Goal: Task Accomplishment & Management: Use online tool/utility

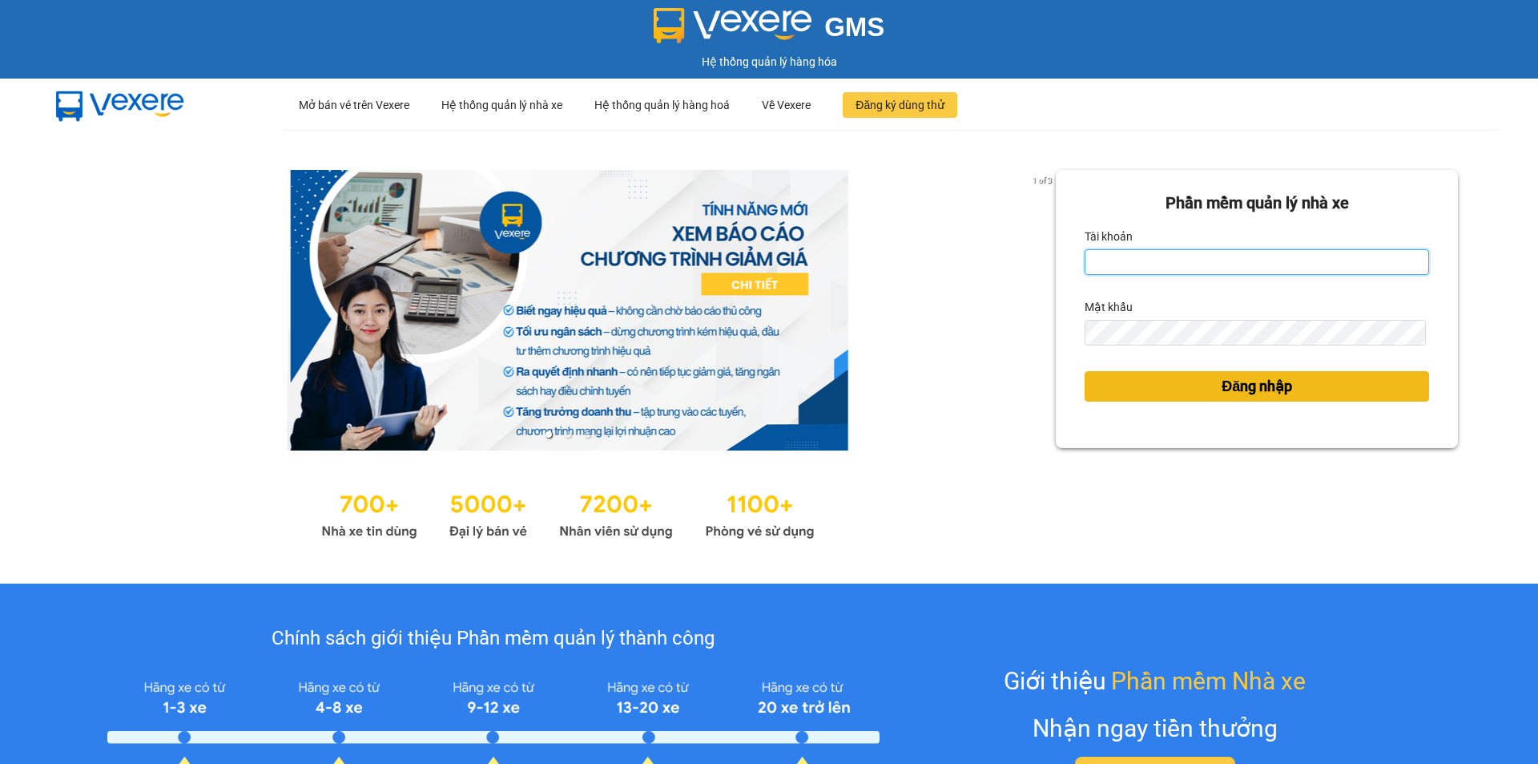
type input "tram.dalatoi"
click at [1199, 385] on button "Đăng nhập" at bounding box center [1257, 386] width 344 height 30
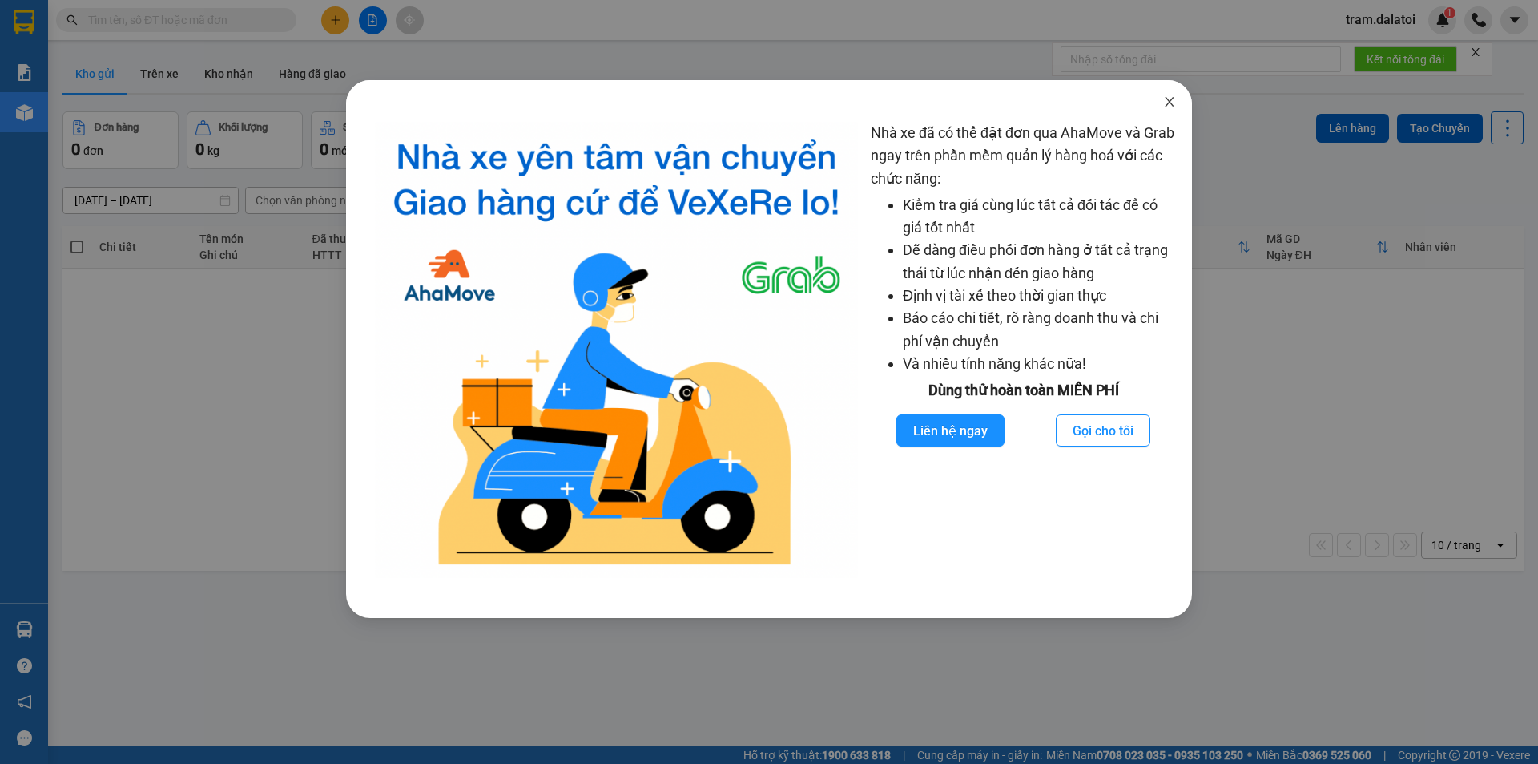
click at [1166, 108] on icon "close" at bounding box center [1169, 101] width 13 height 13
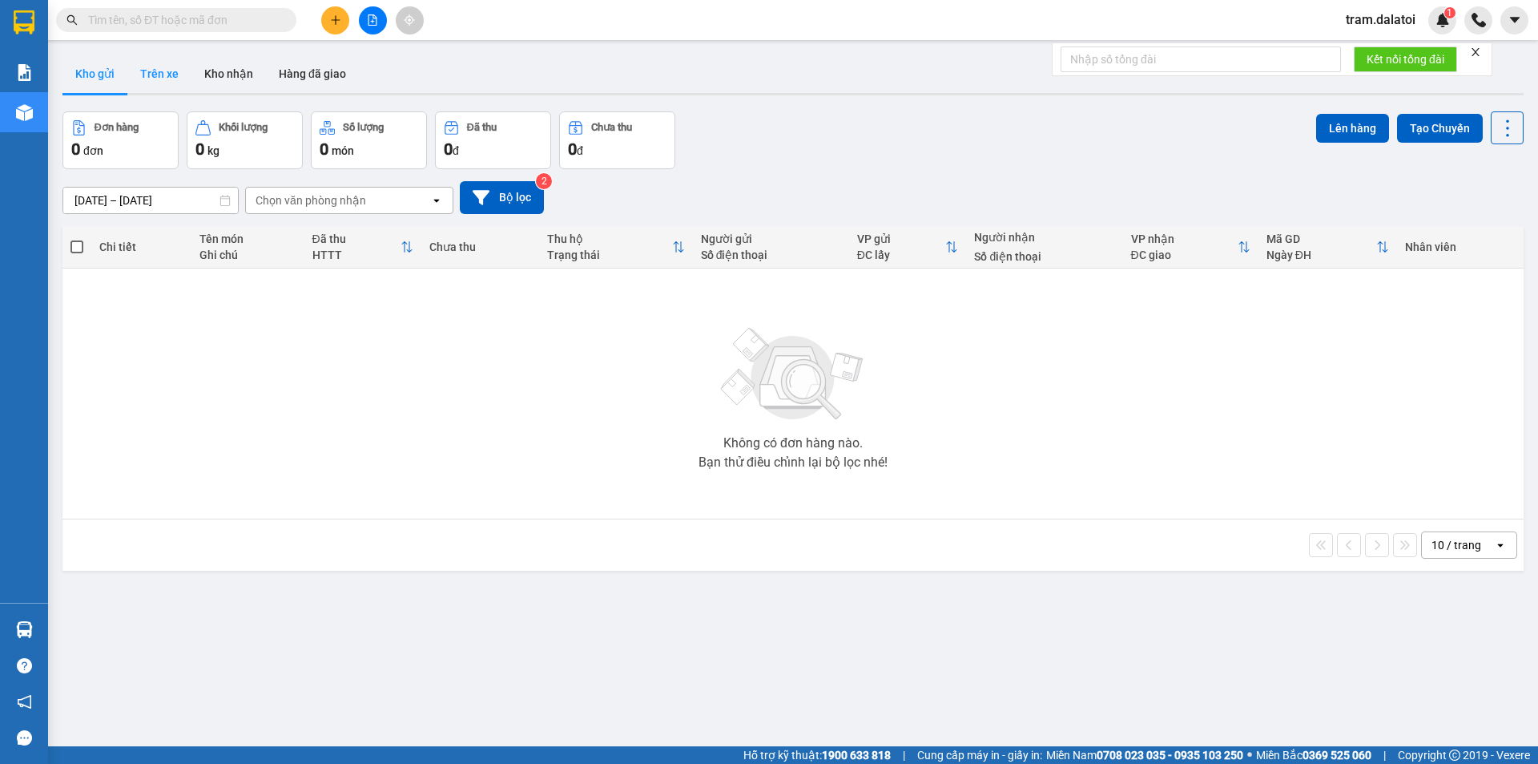
click at [179, 72] on button "Trên xe" at bounding box center [159, 73] width 64 height 38
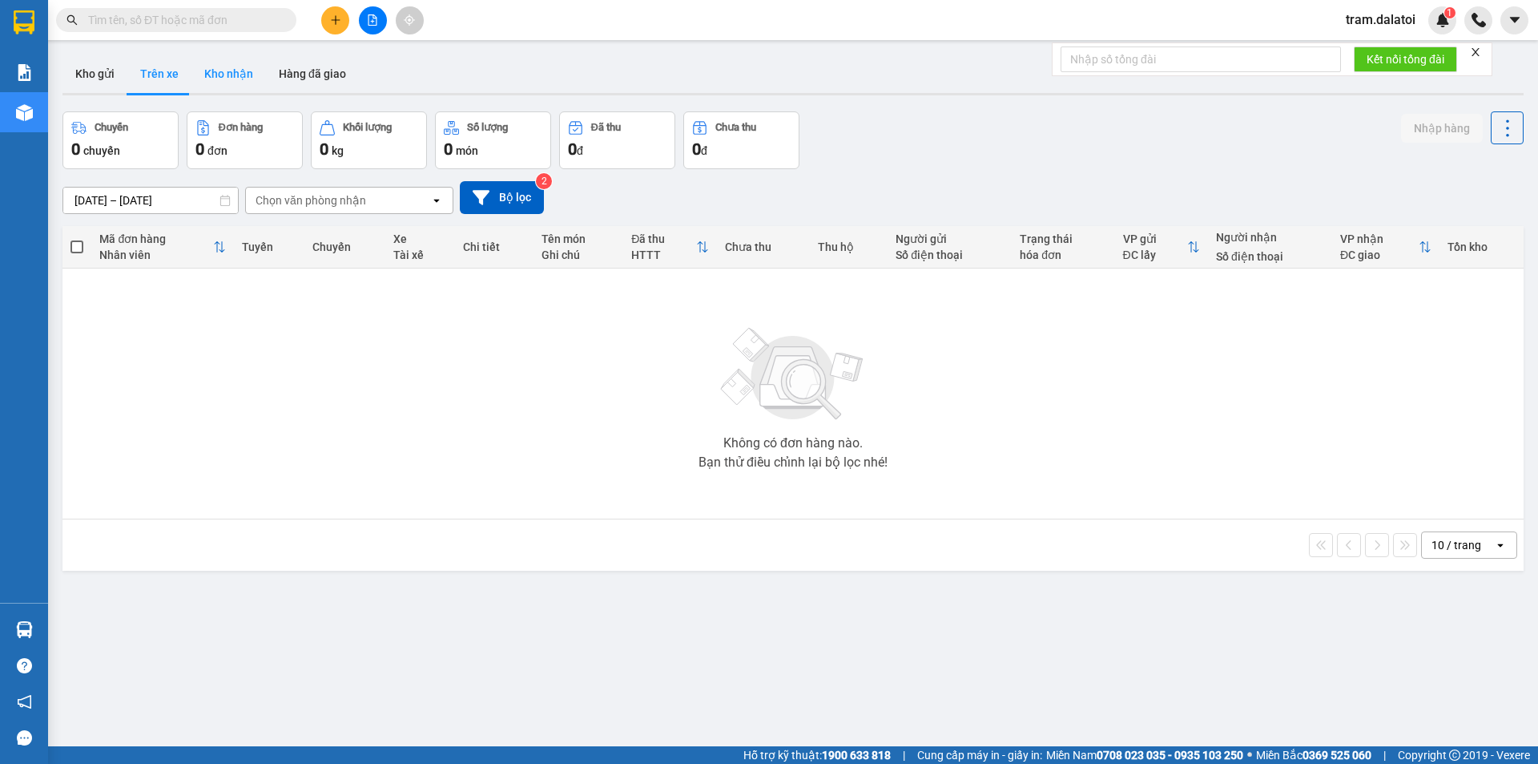
click at [227, 77] on button "Kho nhận" at bounding box center [228, 73] width 75 height 38
